Goal: Task Accomplishment & Management: Manage account settings

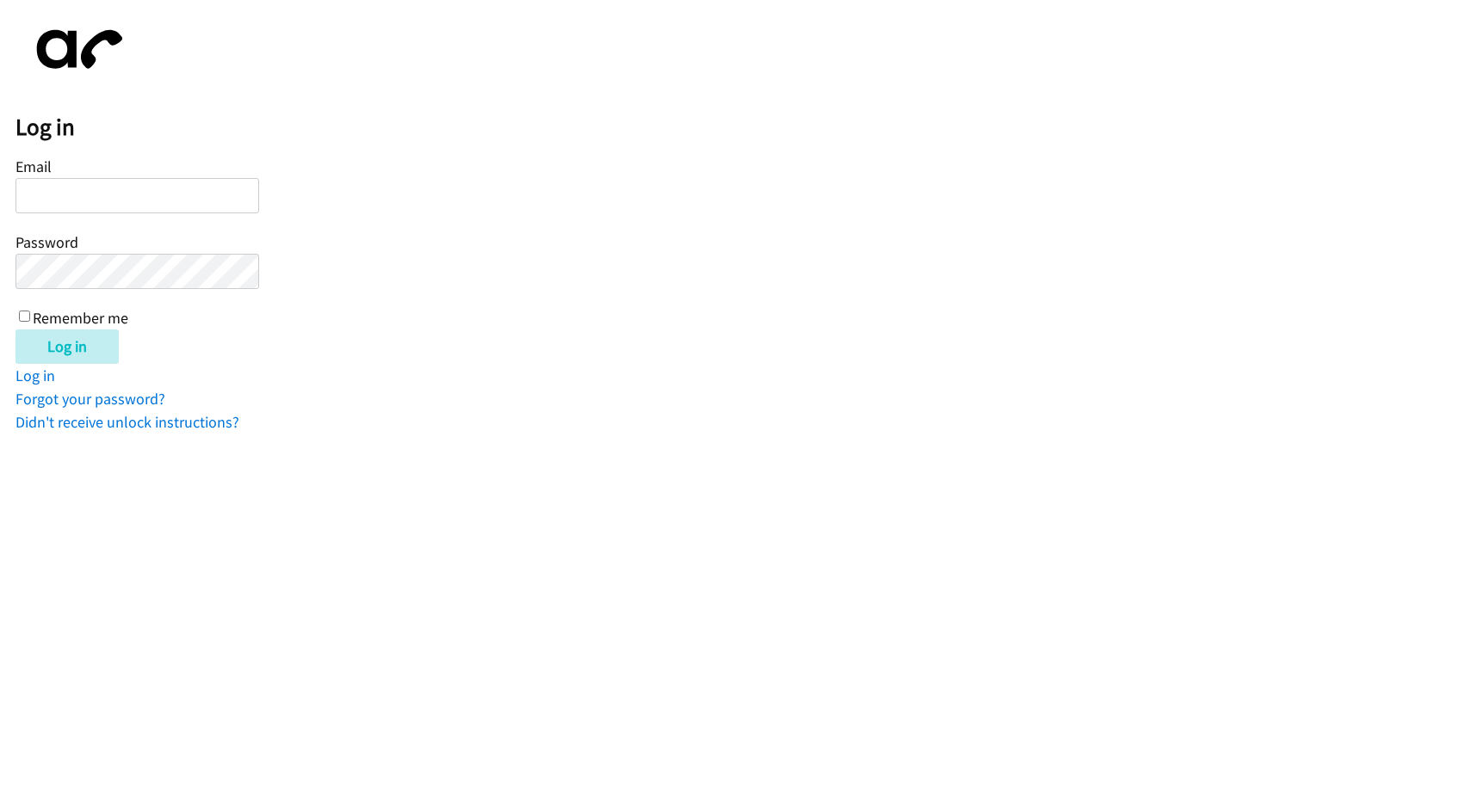
type input "[EMAIL_ADDRESS][DOMAIN_NAME]"
click at [79, 365] on div "Log in Email [EMAIL_ADDRESS][DOMAIN_NAME] Password Remember me Log in Log in Fo…" at bounding box center [747, 225] width 1463 height 419
click at [77, 353] on input "Log in" at bounding box center [67, 347] width 103 height 35
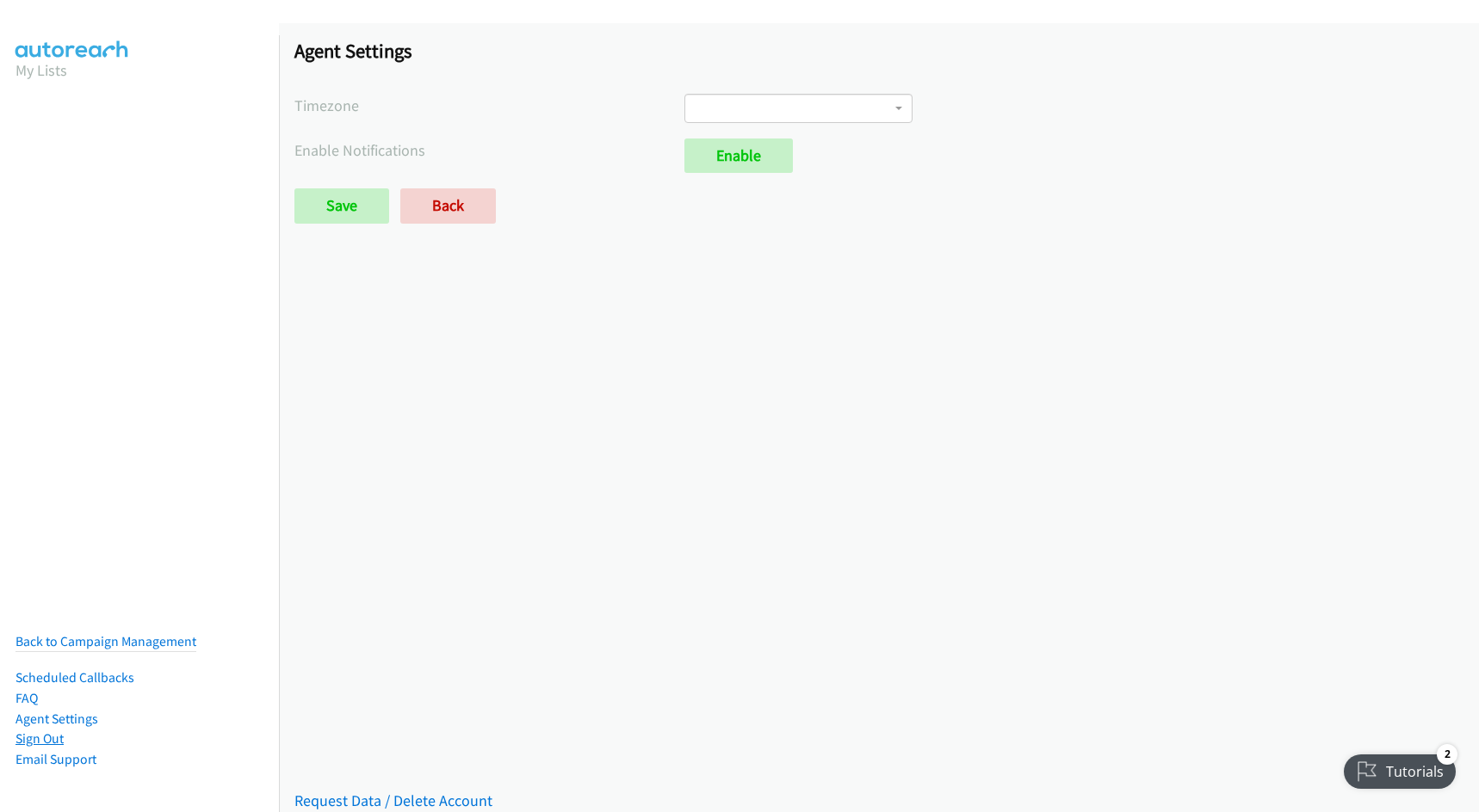
click at [29, 731] on link "Sign Out" at bounding box center [39, 738] width 48 height 16
